Goal: Task Accomplishment & Management: Complete application form

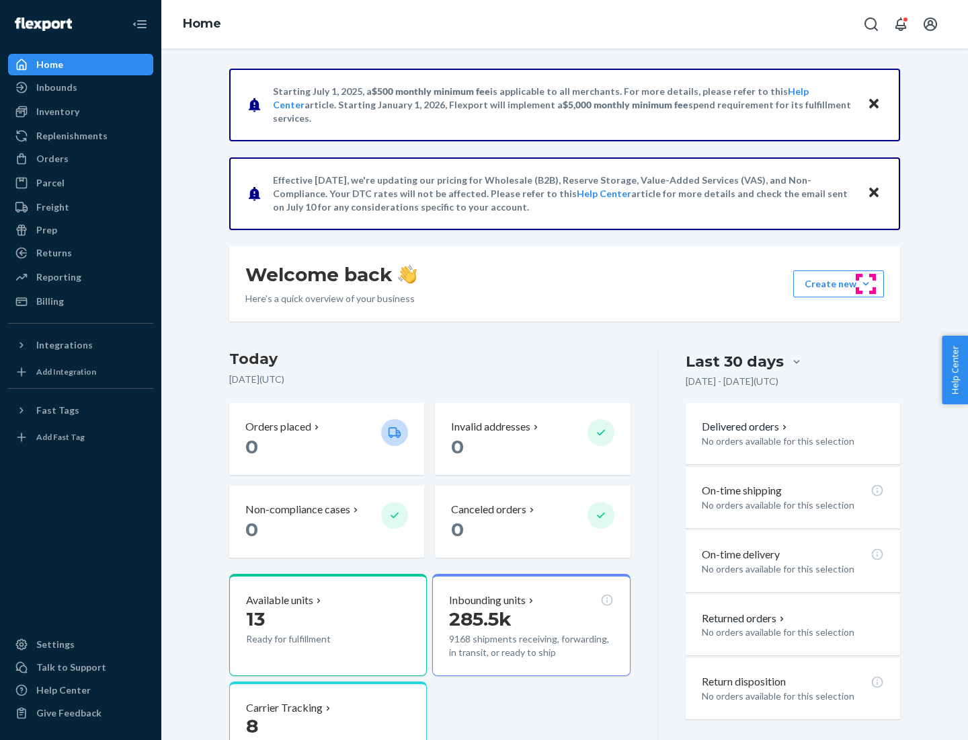
click at [866, 284] on button "Create new Create new inbound Create new order Create new product" at bounding box center [838, 283] width 91 height 27
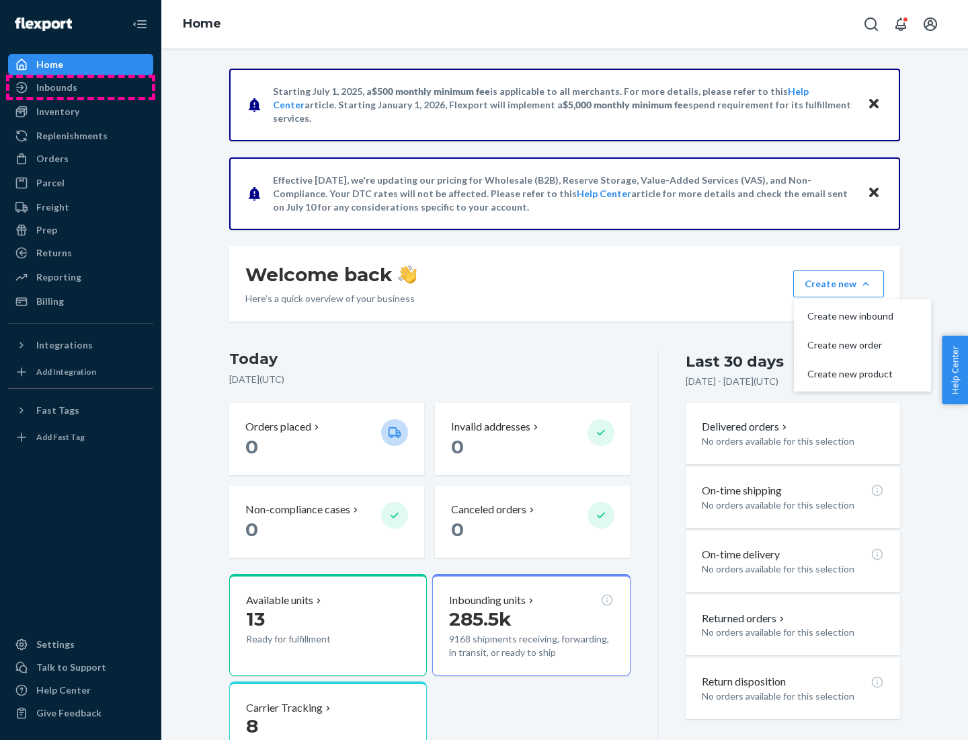
click at [81, 87] on div "Inbounds" at bounding box center [80, 87] width 143 height 19
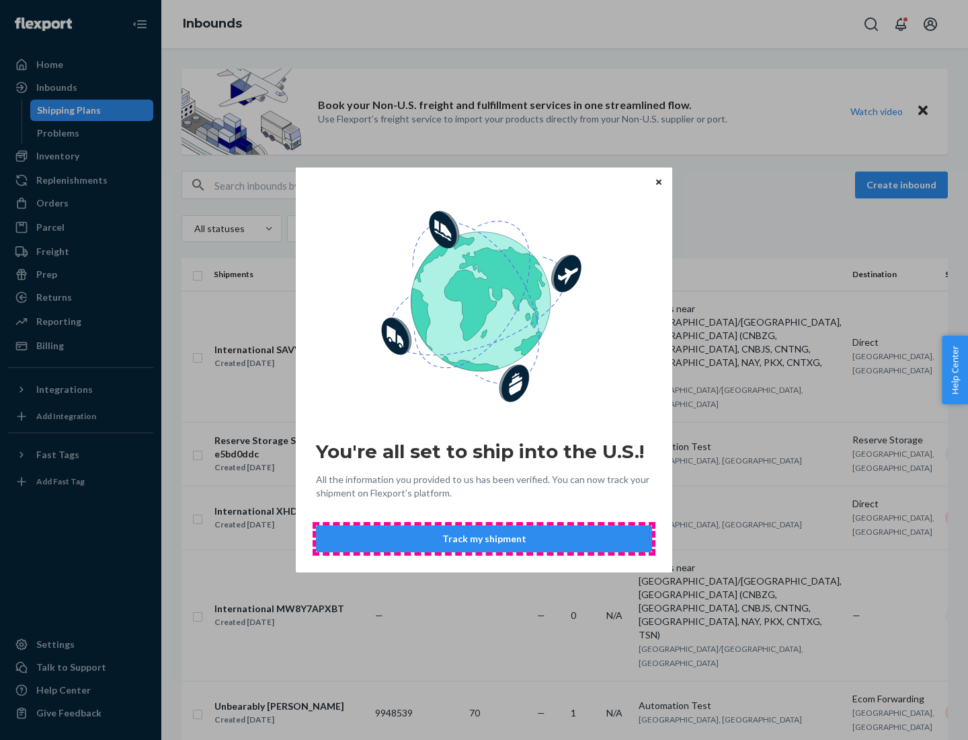
click at [484, 539] on button "Track my shipment" at bounding box center [484, 538] width 336 height 27
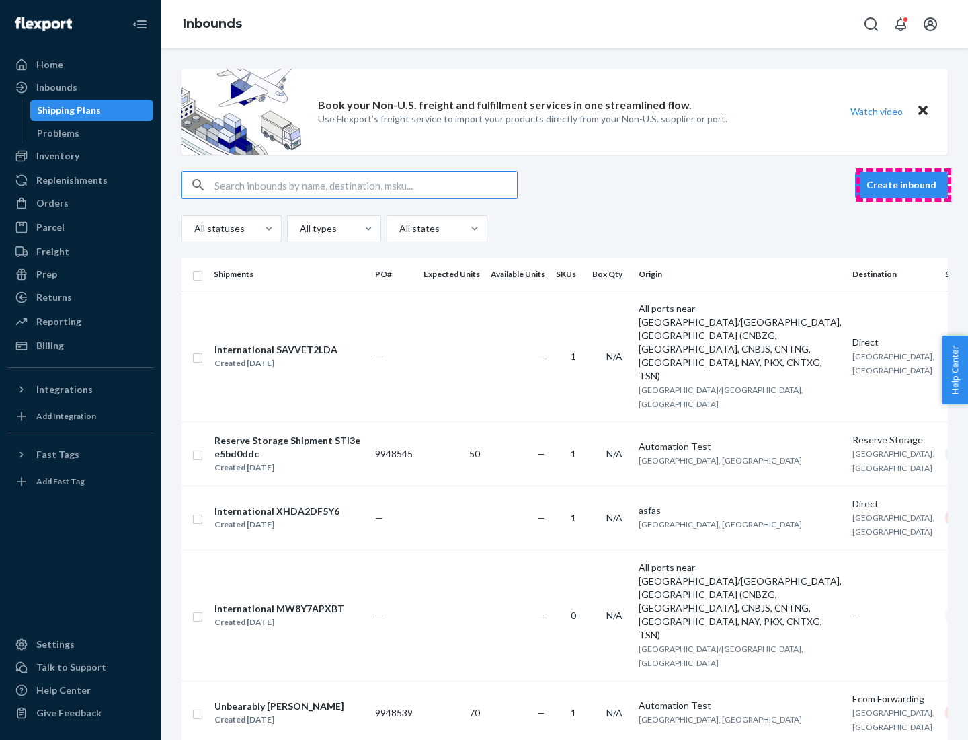
click at [904, 185] on button "Create inbound" at bounding box center [901, 184] width 93 height 27
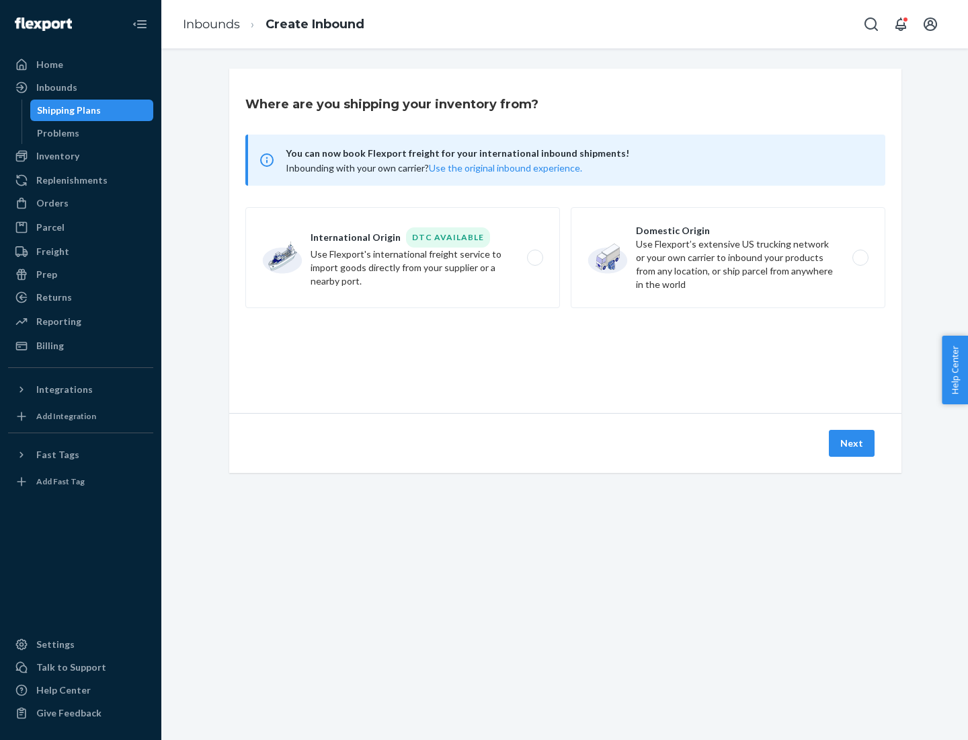
click at [403, 258] on label "International Origin DTC Available Use Flexport's international freight service…" at bounding box center [402, 257] width 315 height 101
click at [535, 258] on input "International Origin DTC Available Use Flexport's international freight service…" at bounding box center [539, 258] width 9 height 9
radio input "true"
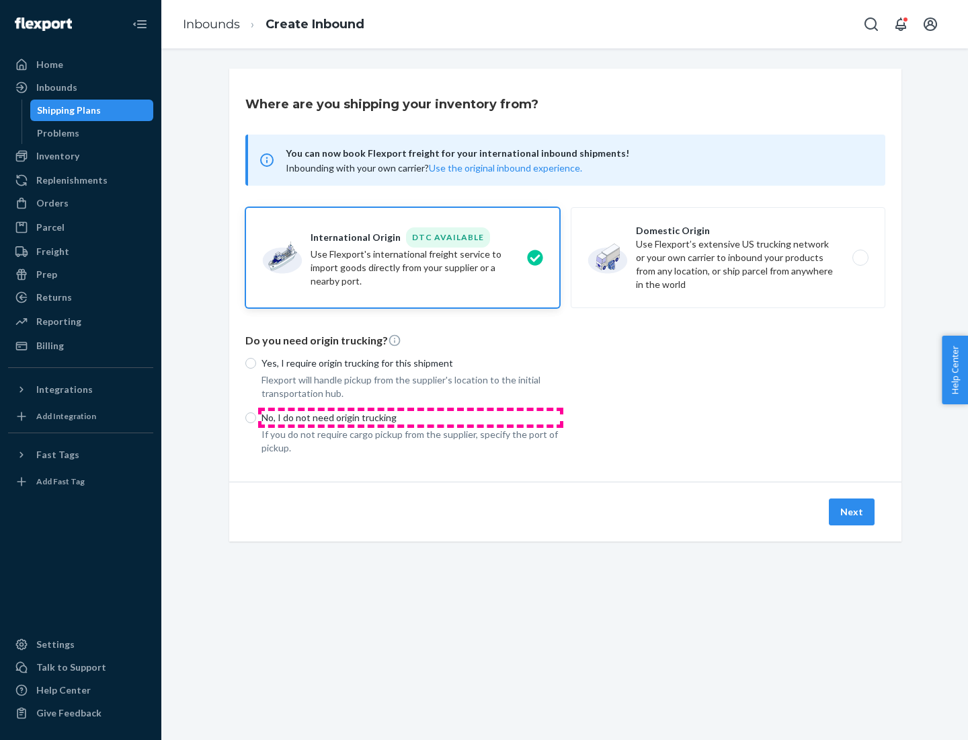
click at [411, 417] on p "No, I do not need origin trucking" at bounding box center [411, 417] width 299 height 13
click at [256, 417] on input "No, I do not need origin trucking" at bounding box center [250, 417] width 11 height 11
radio input "true"
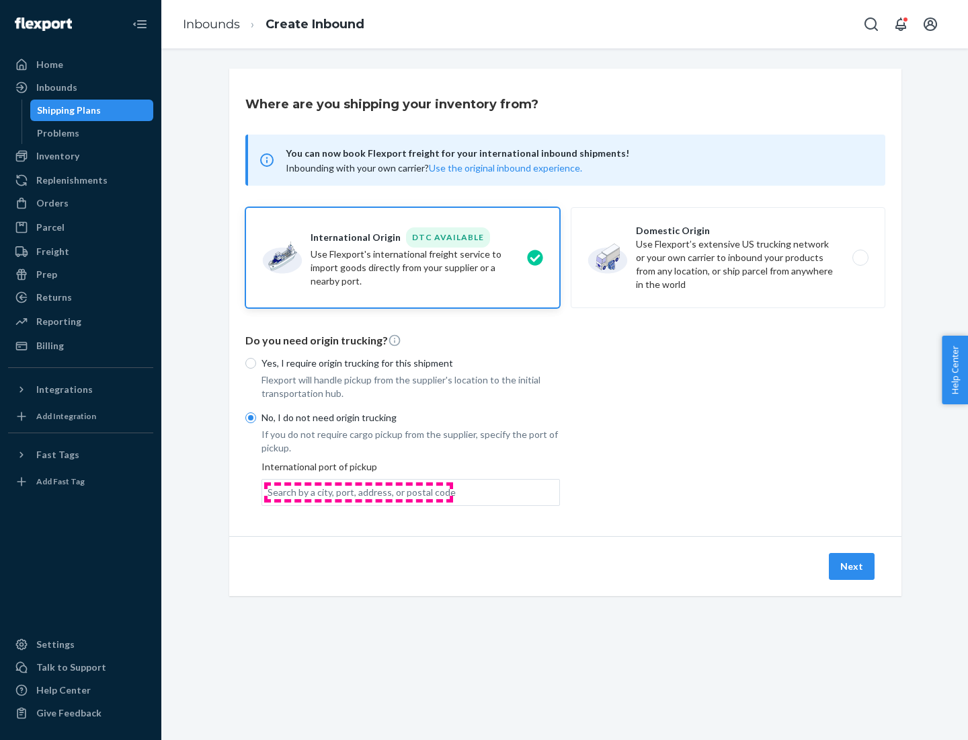
click at [358, 492] on div "Search by a city, port, address, or postal code" at bounding box center [362, 491] width 188 height 13
click at [269, 492] on input "Search by a city, port, address, or postal code" at bounding box center [268, 491] width 1 height 13
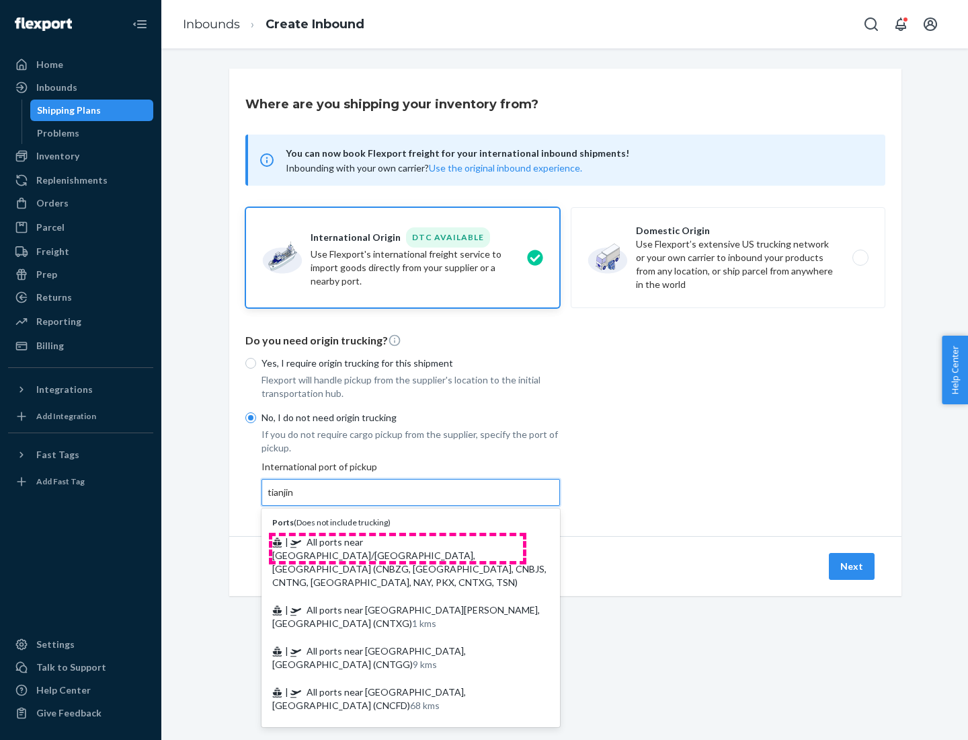
click at [397, 541] on span "| All ports near [GEOGRAPHIC_DATA]/[GEOGRAPHIC_DATA], [GEOGRAPHIC_DATA] (CNBZG,…" at bounding box center [409, 562] width 274 height 52
click at [295, 499] on input "tianjin" at bounding box center [282, 491] width 28 height 13
type input "All ports near [GEOGRAPHIC_DATA]/[GEOGRAPHIC_DATA], [GEOGRAPHIC_DATA] (CNBZG, […"
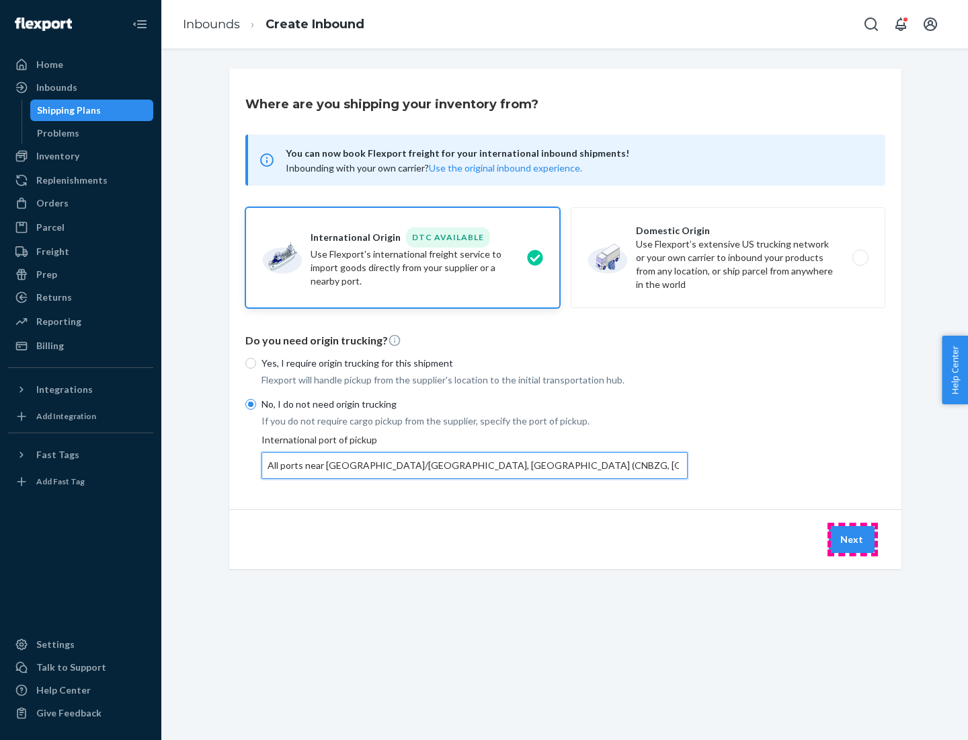
click at [853, 539] on button "Next" at bounding box center [852, 539] width 46 height 27
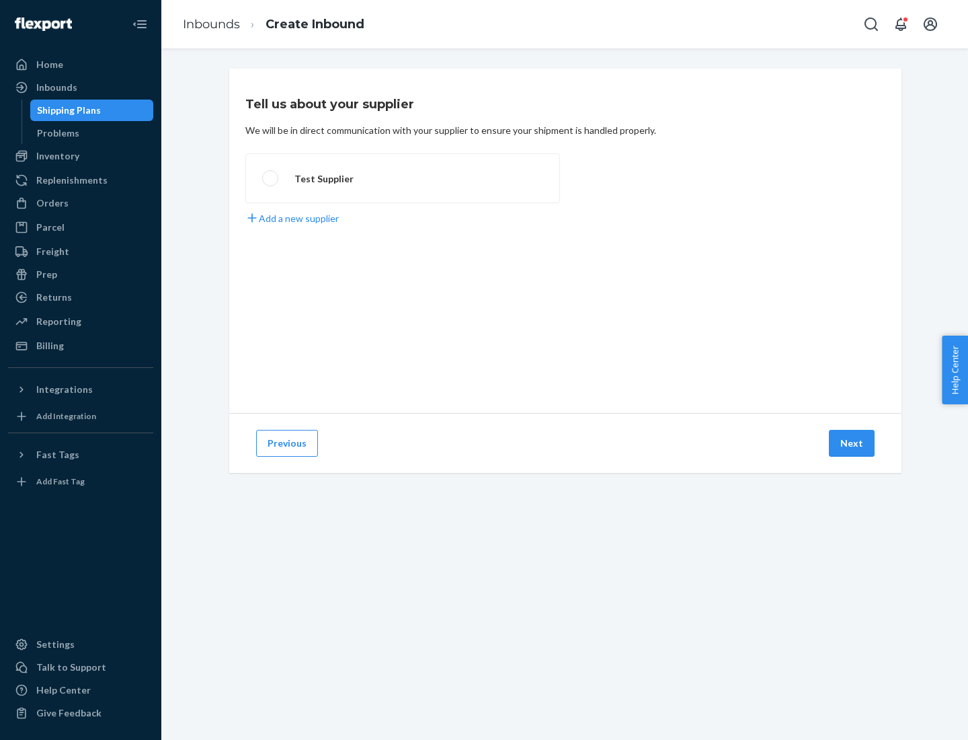
click at [403, 178] on label "Test Supplier" at bounding box center [402, 178] width 315 height 50
click at [271, 178] on input "Test Supplier" at bounding box center [266, 178] width 9 height 9
radio input "true"
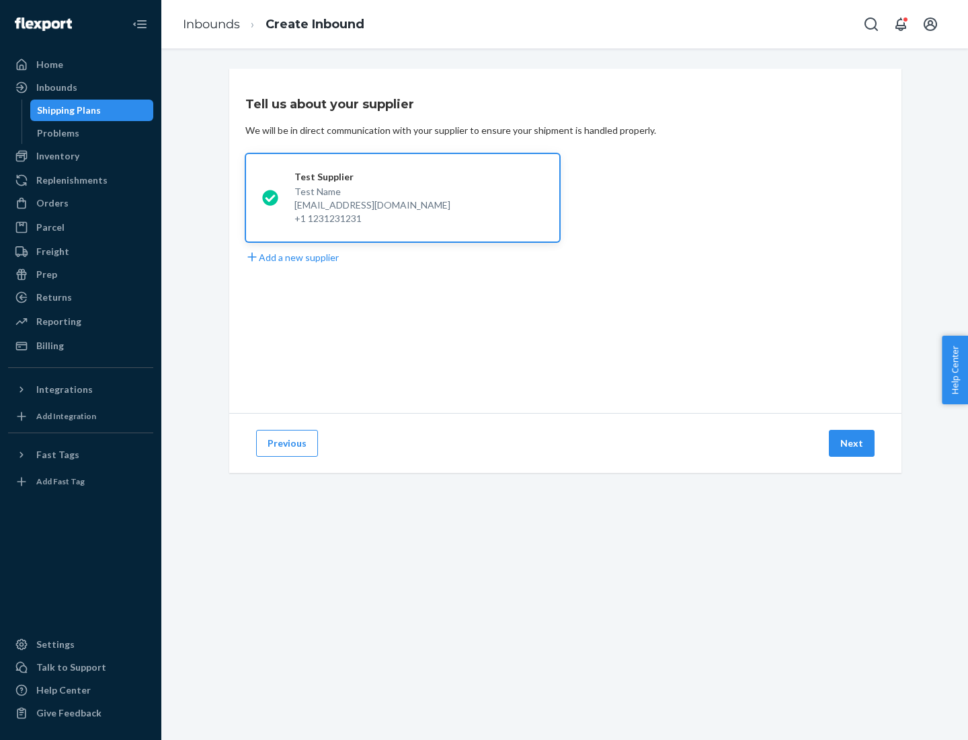
click at [853, 443] on button "Next" at bounding box center [852, 443] width 46 height 27
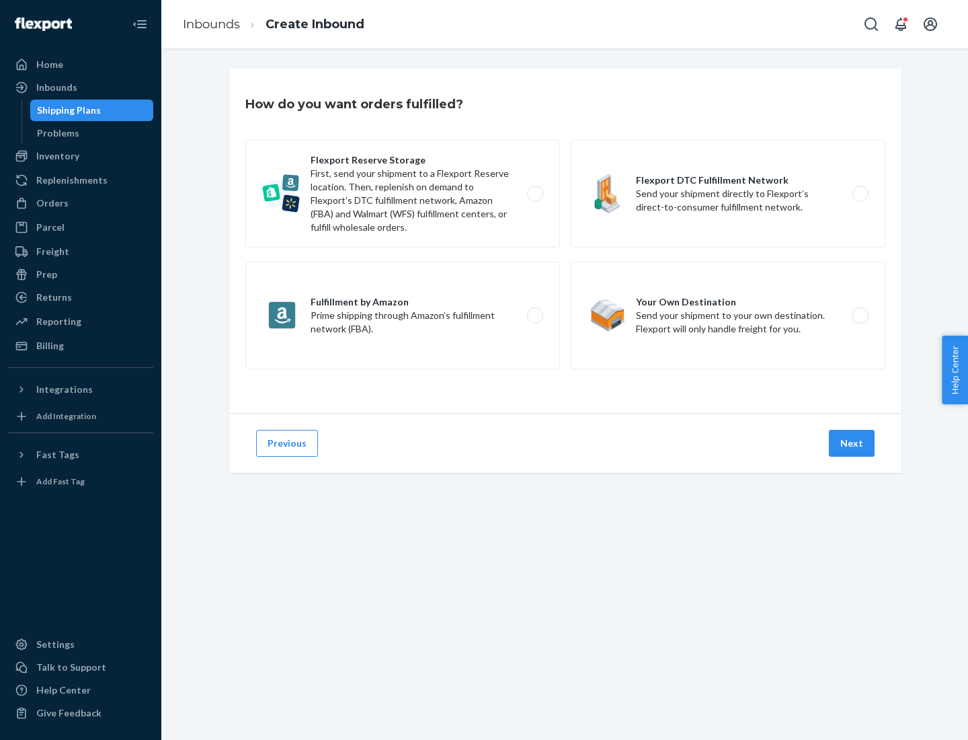
click at [403, 194] on label "Flexport Reserve Storage First, send your shipment to a Flexport Reserve locati…" at bounding box center [402, 194] width 315 height 108
click at [535, 194] on input "Flexport Reserve Storage First, send your shipment to a Flexport Reserve locati…" at bounding box center [539, 194] width 9 height 9
radio input "true"
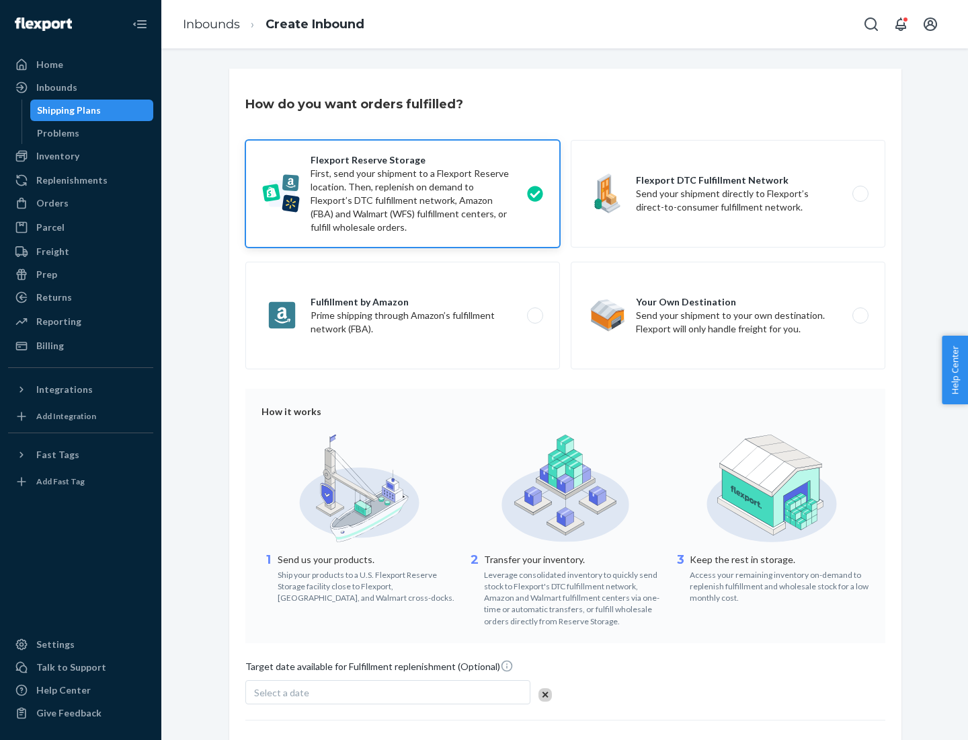
scroll to position [110, 0]
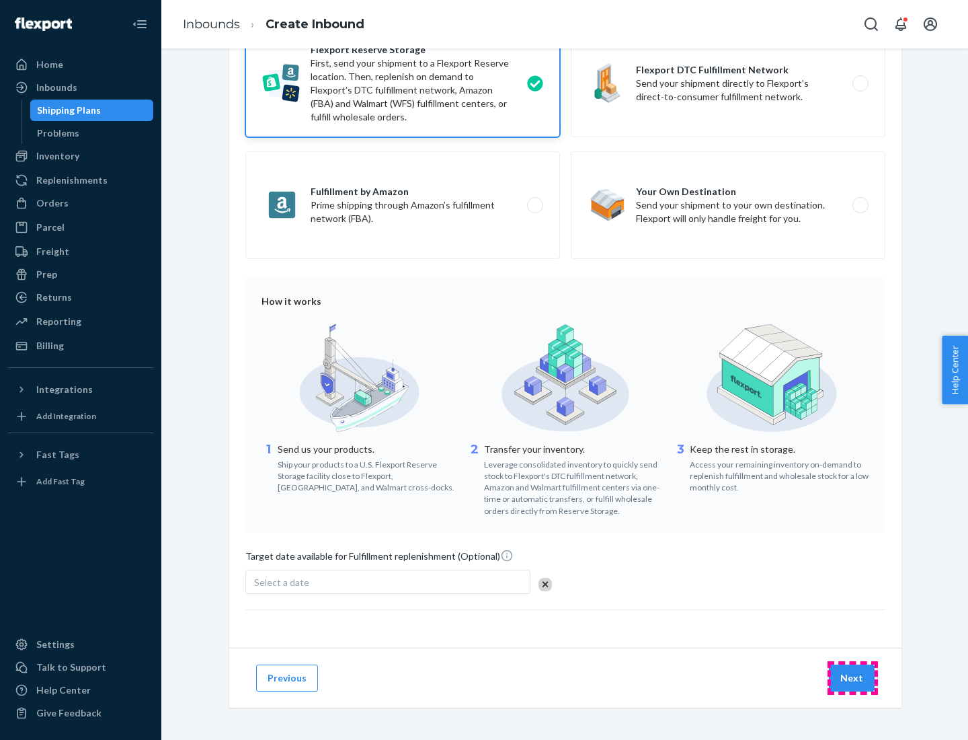
click at [853, 677] on button "Next" at bounding box center [852, 677] width 46 height 27
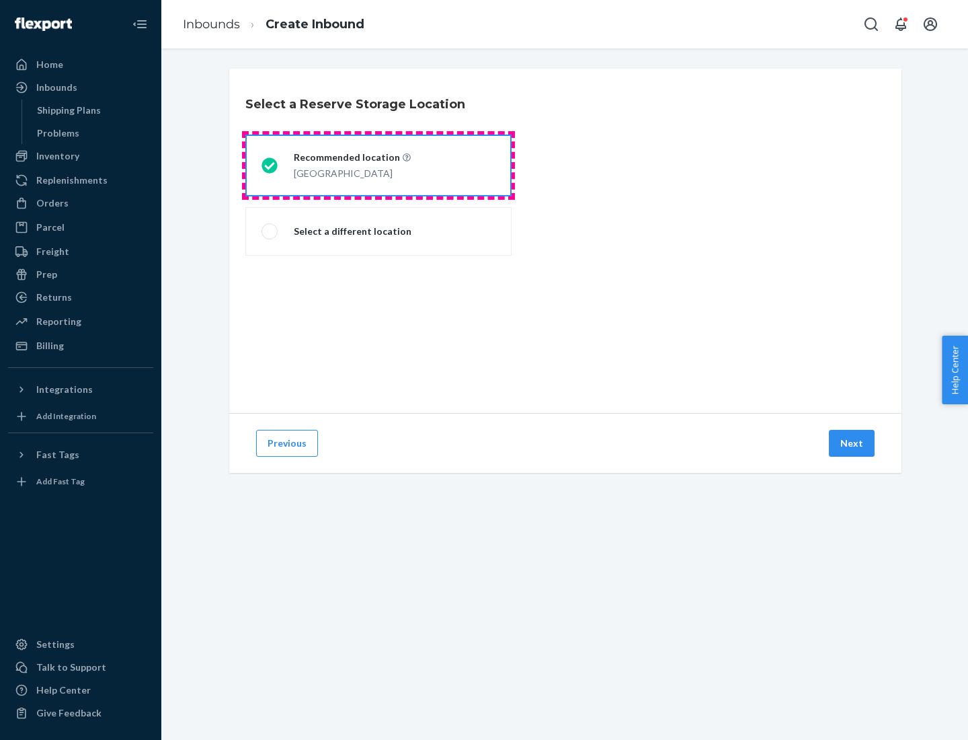
click at [379, 165] on div "[GEOGRAPHIC_DATA]" at bounding box center [352, 172] width 117 height 16
click at [270, 165] on input "Recommended location [GEOGRAPHIC_DATA]" at bounding box center [266, 165] width 9 height 9
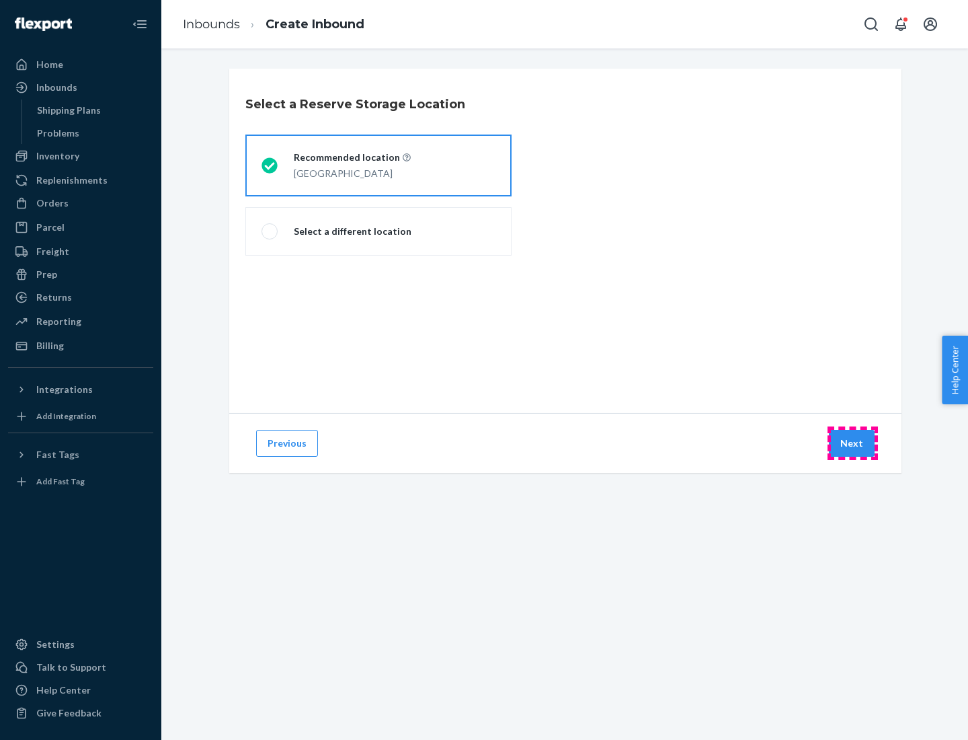
click at [853, 443] on button "Next" at bounding box center [852, 443] width 46 height 27
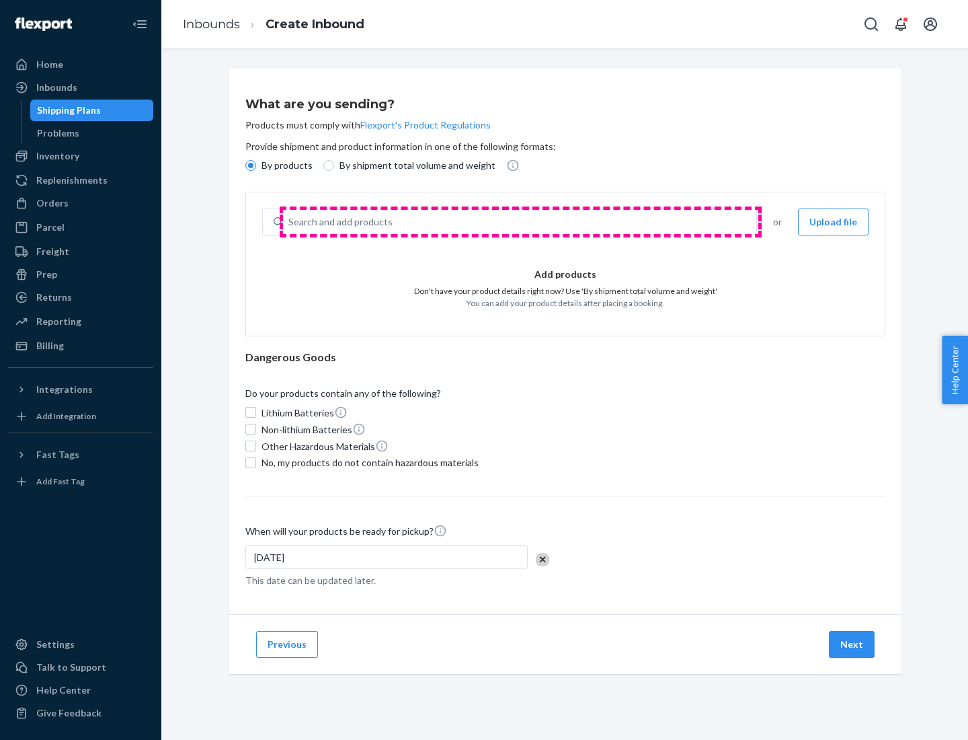
click at [520, 222] on div "Search and add products" at bounding box center [519, 222] width 473 height 24
click at [290, 222] on input "Search and add products" at bounding box center [288, 221] width 1 height 13
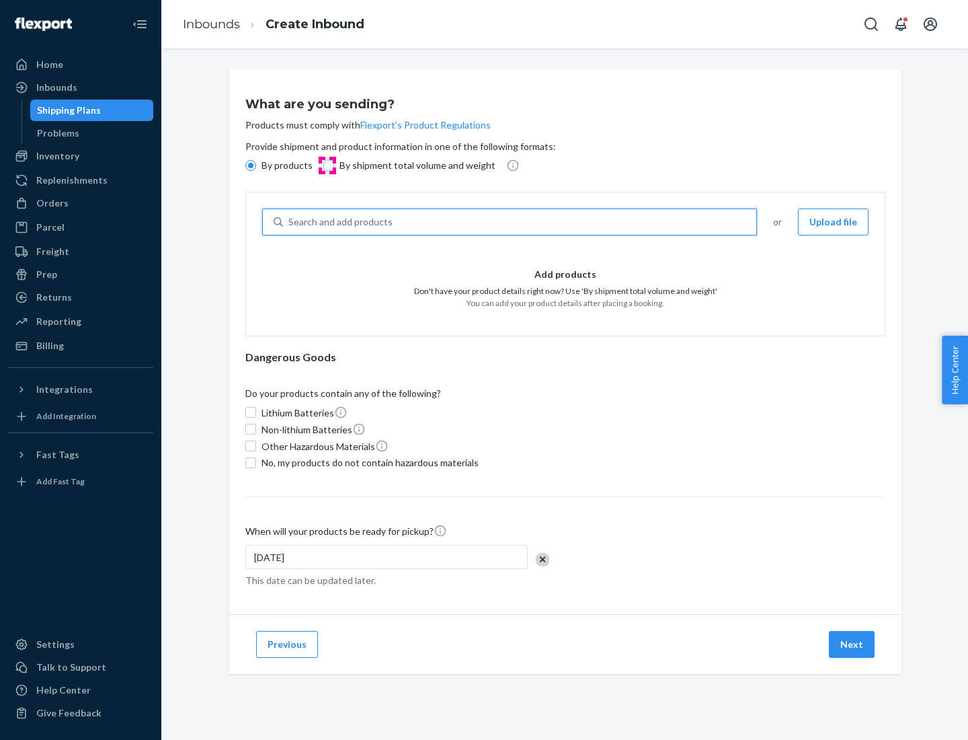
click at [327, 165] on input "By shipment total volume and weight" at bounding box center [328, 165] width 11 height 11
radio input "true"
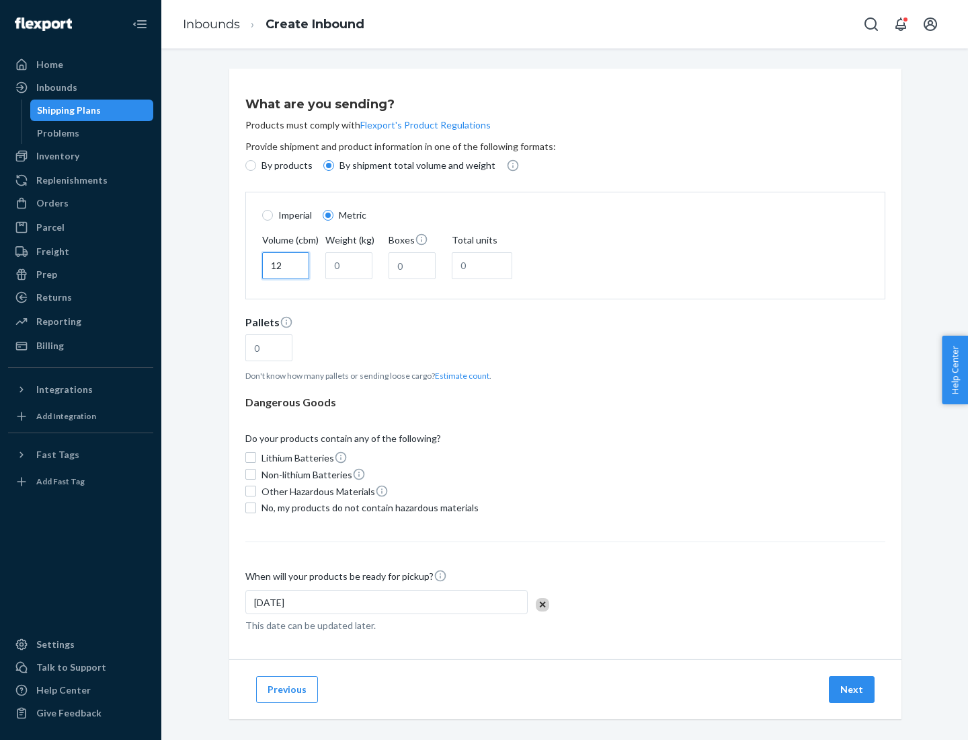
type input "12"
type input "22"
type input "222"
type input "121"
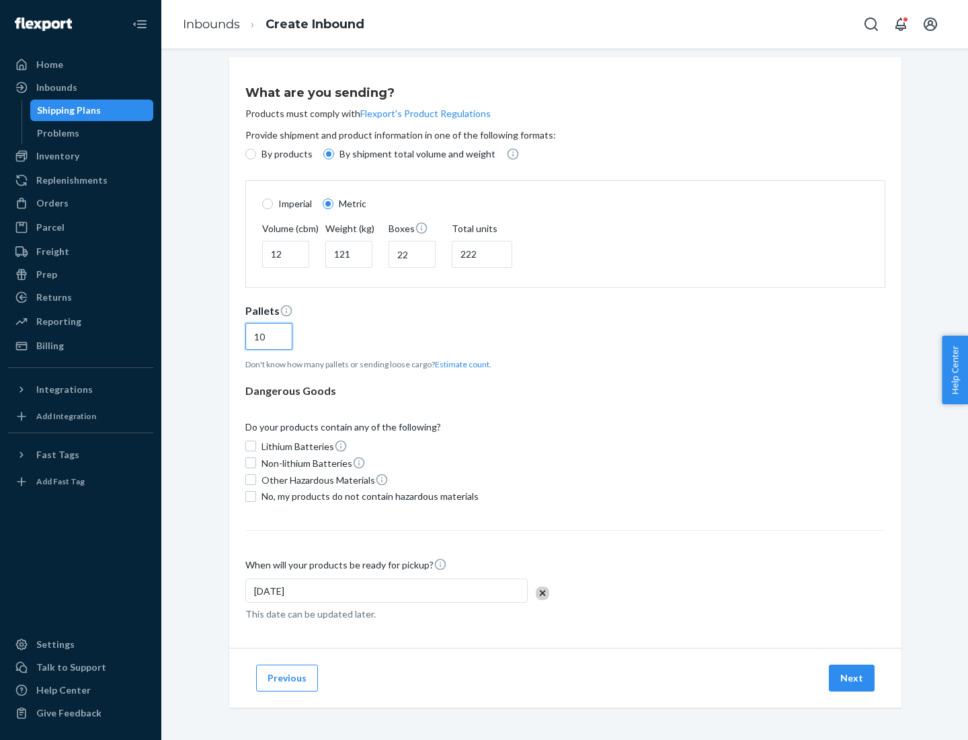
type input "10"
click at [368, 496] on span "No, my products do not contain hazardous materials" at bounding box center [370, 496] width 217 height 13
click at [256, 496] on input "No, my products do not contain hazardous materials" at bounding box center [250, 496] width 11 height 11
checkbox input "true"
click at [853, 677] on button "Next" at bounding box center [852, 677] width 46 height 27
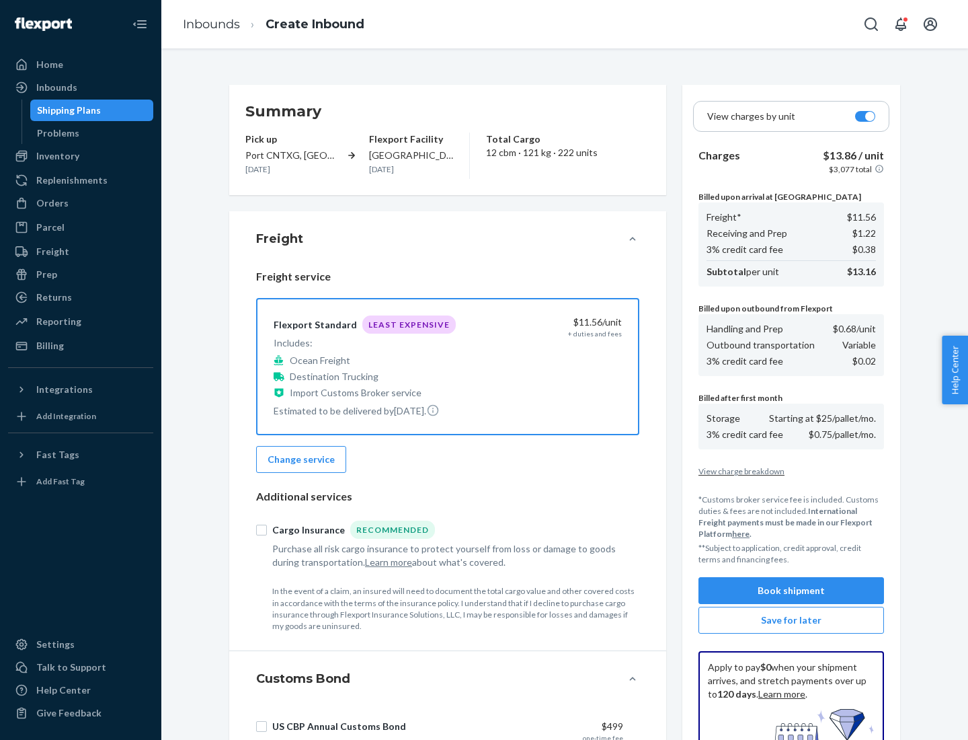
scroll to position [196, 0]
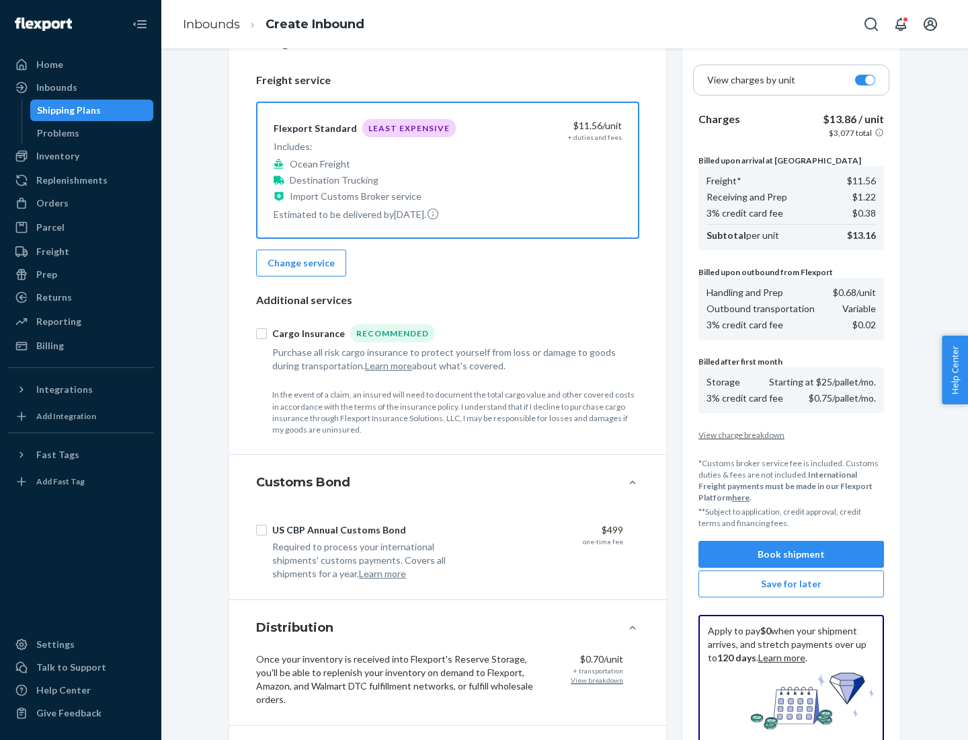
click at [791, 554] on button "Book shipment" at bounding box center [792, 554] width 186 height 27
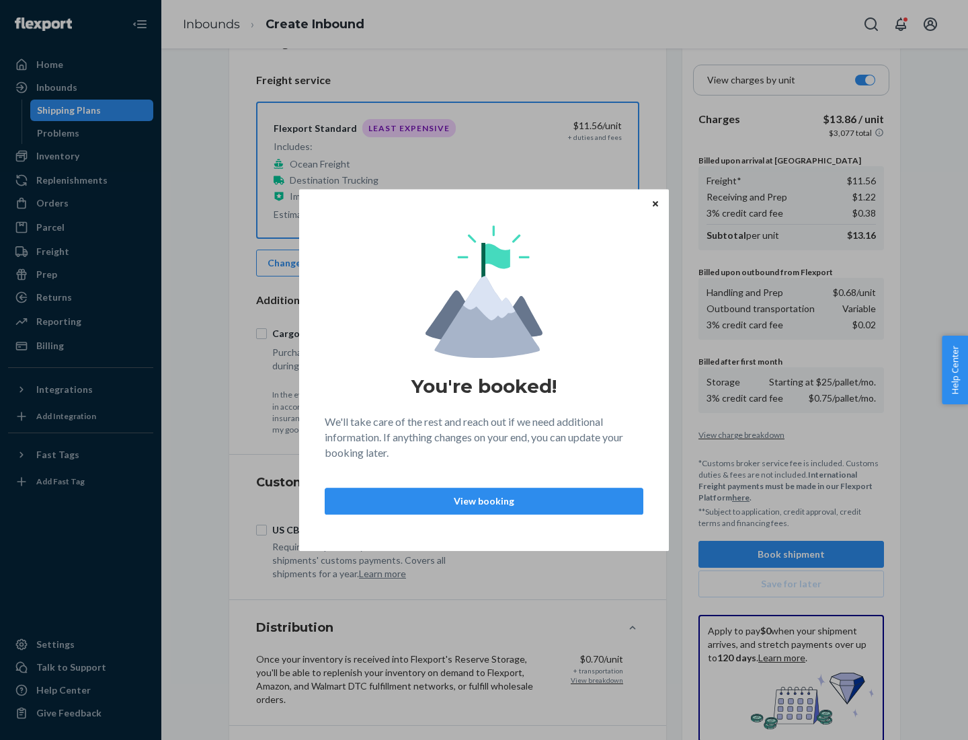
click at [484, 500] on p "View booking" at bounding box center [484, 500] width 296 height 13
